Goal: Information Seeking & Learning: Check status

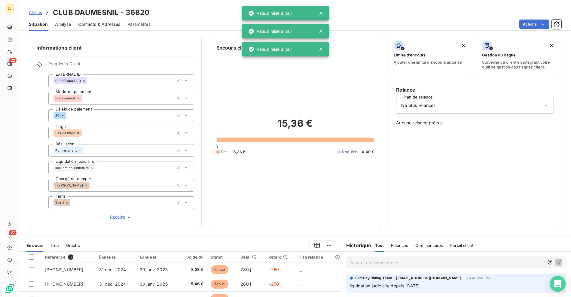
click at [552, 281] on div "Open Intercom Messenger" at bounding box center [558, 284] width 16 height 16
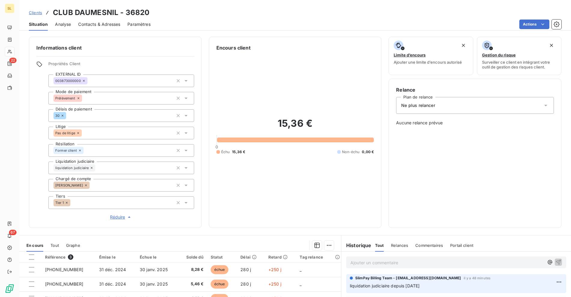
click at [251, 26] on div "Actions" at bounding box center [360, 25] width 404 height 10
drag, startPoint x: 99, startPoint y: 12, endPoint x: 52, endPoint y: 11, distance: 46.9
click at [99, 12] on h3 "CLUB DAUMESNIL - 36820" at bounding box center [101, 12] width 96 height 11
click at [43, 13] on div "Clients CLUB DAUMESNIL - 36820" at bounding box center [89, 12] width 121 height 11
click at [30, 15] on span "Clients" at bounding box center [35, 12] width 13 height 5
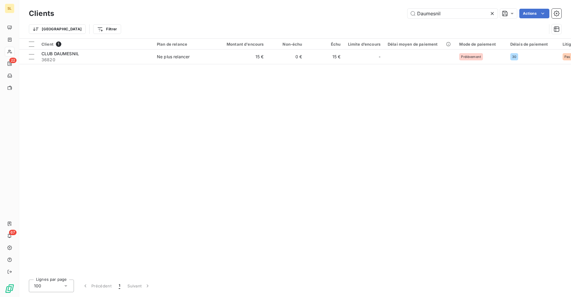
drag, startPoint x: 453, startPoint y: 10, endPoint x: 383, endPoint y: 12, distance: 69.4
click at [383, 12] on div "Daumesnil Actions" at bounding box center [311, 14] width 500 height 10
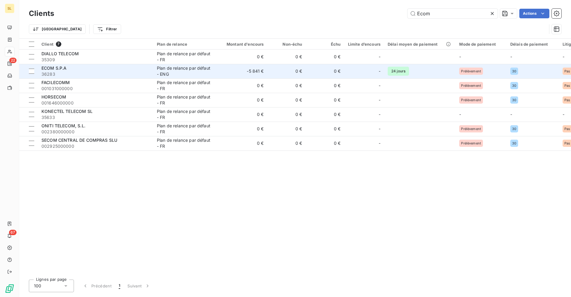
type input "Ecom"
click at [90, 67] on div "ECOM S.P.A" at bounding box center [95, 68] width 108 height 6
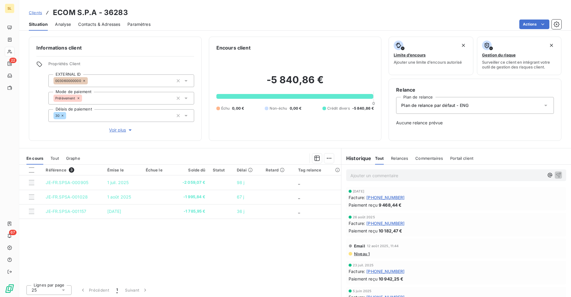
click at [208, 253] on div "Référence 3 Émise le Échue le Solde dû Statut Délai Retard Tag relance JE-FR.SP…" at bounding box center [180, 223] width 322 height 116
click at [162, 245] on div "Référence 3 Émise le Échue le Solde dû Statut Délai Retard Tag relance JE-FR.SP…" at bounding box center [180, 223] width 322 height 116
click at [154, 249] on div "Référence 3 Émise le Échue le Solde dû Statut Délai Retard Tag relance JE-FR.SP…" at bounding box center [180, 223] width 322 height 116
click at [155, 238] on div "Référence 3 Émise le Échue le Solde dû Statut Délai Retard Tag relance JE-FR.SP…" at bounding box center [180, 223] width 322 height 116
click at [246, 242] on div "Référence 3 Émise le Échue le Solde dû Statut Délai Retard Tag relance JE-FR.SP…" at bounding box center [180, 223] width 322 height 116
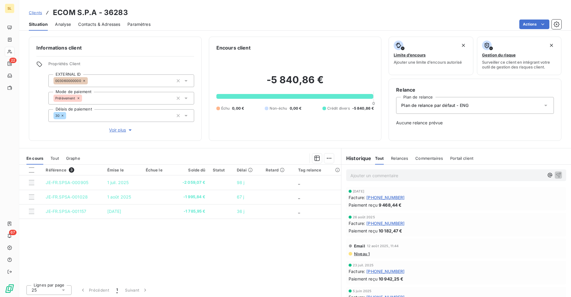
click at [235, 244] on div "Référence 3 Émise le Échue le Solde dû Statut Délai Retard Tag relance JE-FR.SP…" at bounding box center [180, 223] width 322 height 116
drag, startPoint x: 334, startPoint y: 75, endPoint x: 345, endPoint y: 74, distance: 10.5
click at [345, 74] on h2 "-5 840,86 €" at bounding box center [295, 83] width 158 height 18
copy h2 "-5 840,86 €"
